Goal: Task Accomplishment & Management: Use online tool/utility

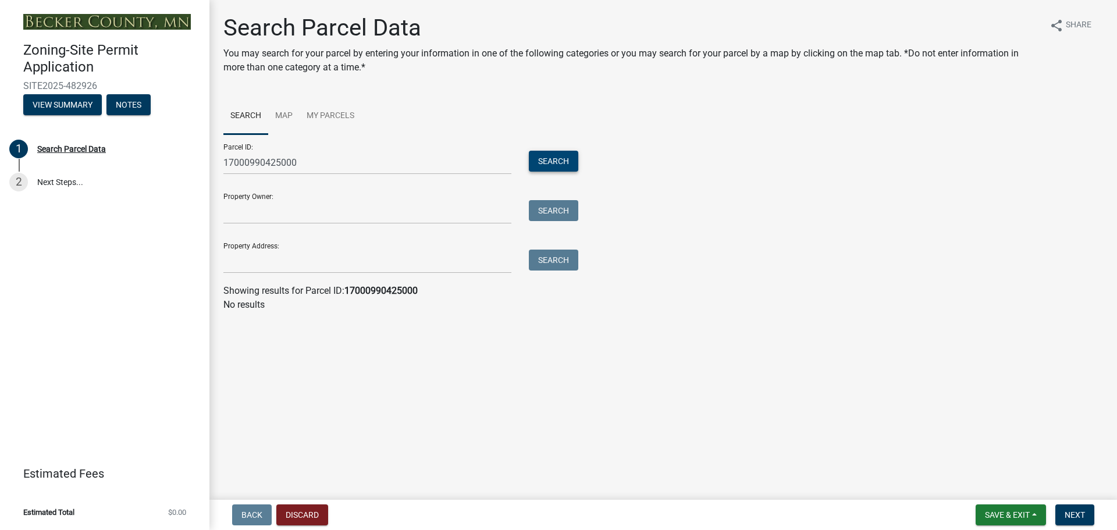
click at [536, 161] on button "Search" at bounding box center [553, 161] width 49 height 21
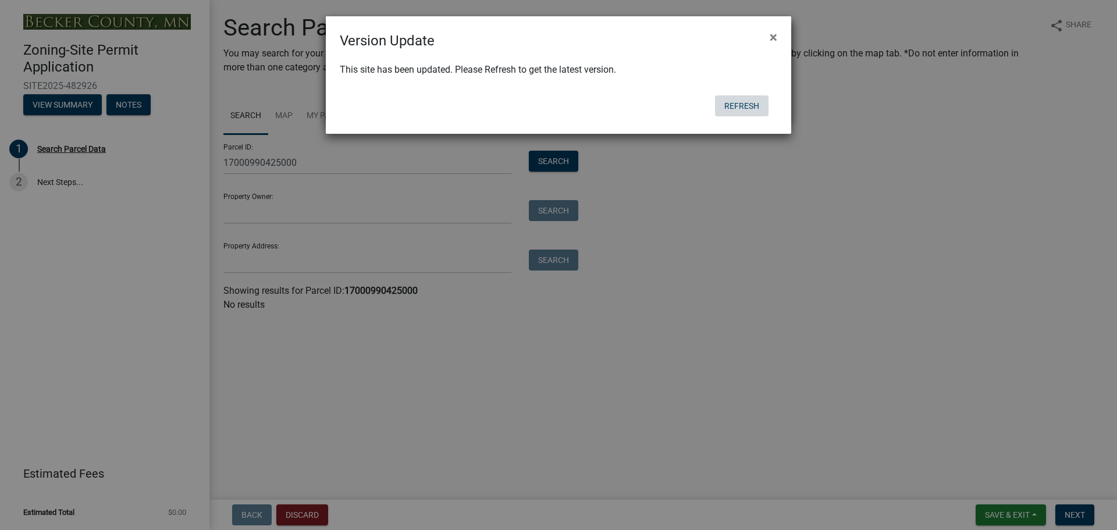
click at [747, 109] on button "Refresh" at bounding box center [742, 105] width 54 height 21
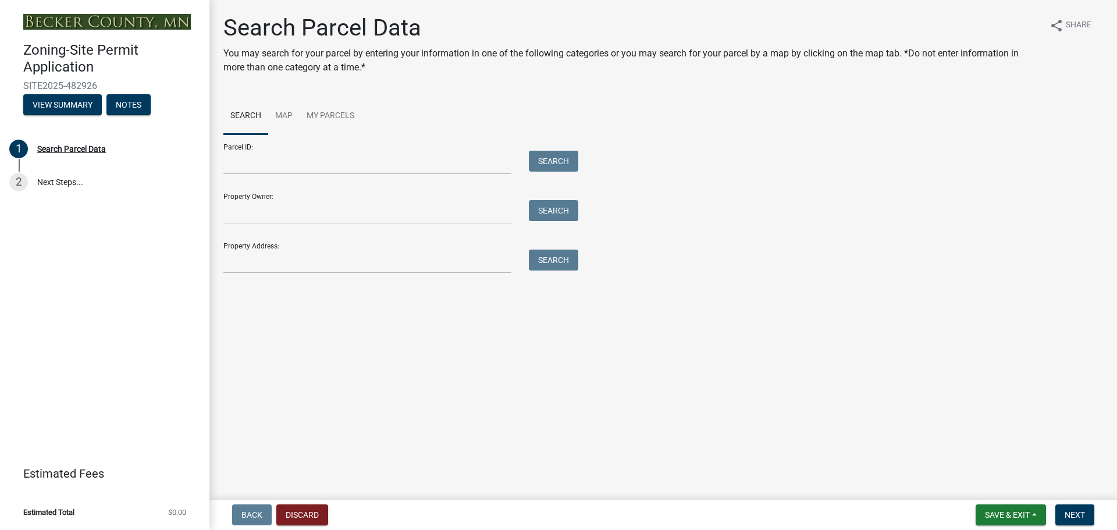
drag, startPoint x: 739, startPoint y: 285, endPoint x: 689, endPoint y: 254, distance: 58.8
click at [689, 254] on main "Search Parcel Data You may search for your parcel by entering your information …" at bounding box center [662, 247] width 907 height 495
drag, startPoint x: 756, startPoint y: 166, endPoint x: 730, endPoint y: 197, distance: 40.5
click at [730, 197] on div "Parcel ID: Search Property Owner: Search Property Address: Search" at bounding box center [662, 203] width 879 height 139
click at [619, 388] on main "Search Parcel Data You may search for your parcel by entering your information …" at bounding box center [662, 247] width 907 height 495
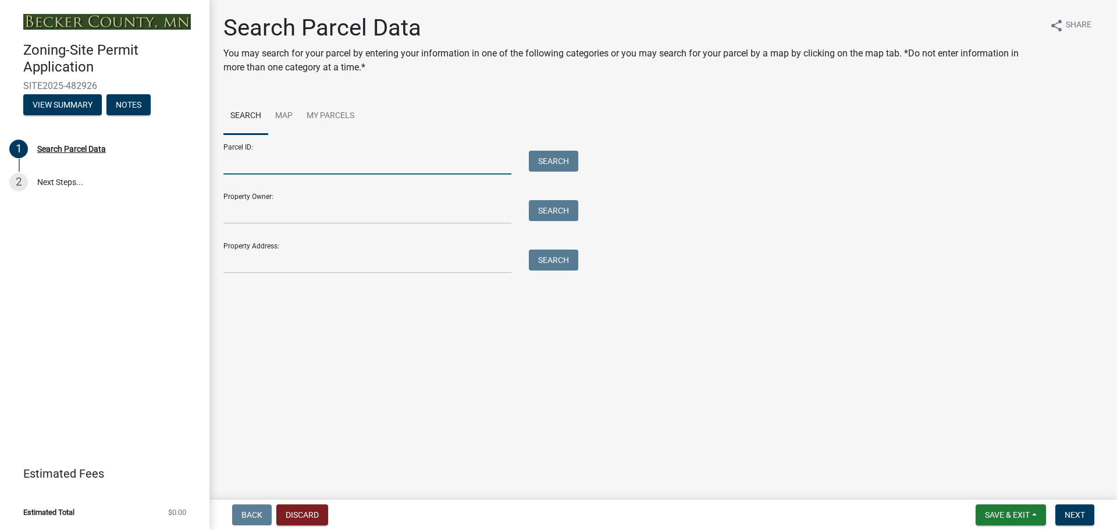
click at [269, 173] on input "Parcel ID:" at bounding box center [367, 163] width 288 height 24
type input "17000990425000"
click at [554, 158] on button "Search" at bounding box center [553, 161] width 49 height 21
